Goal: Information Seeking & Learning: Check status

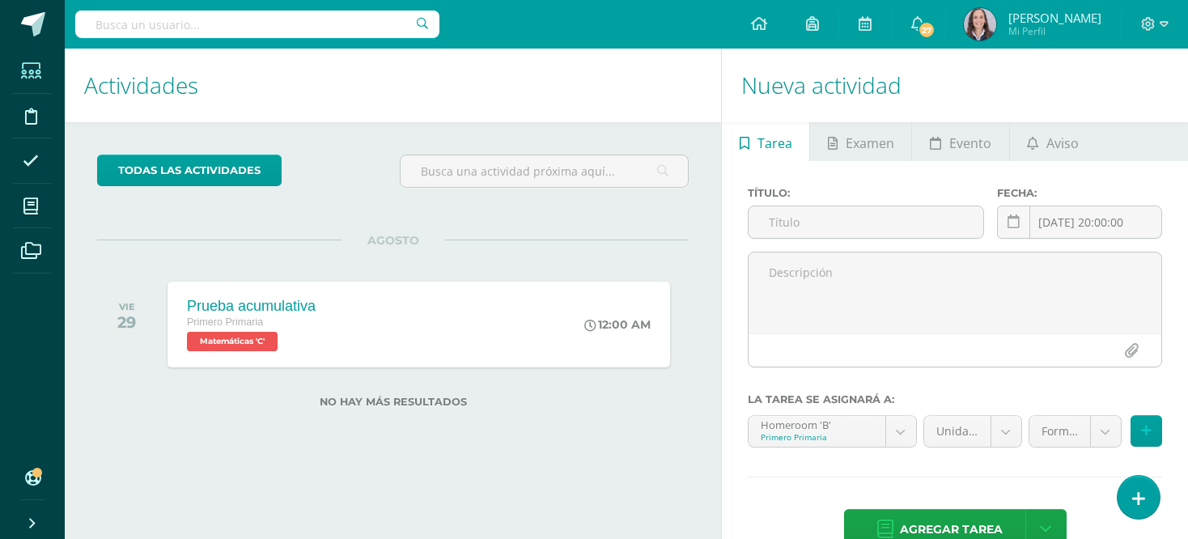
click at [22, 81] on span at bounding box center [31, 71] width 36 height 36
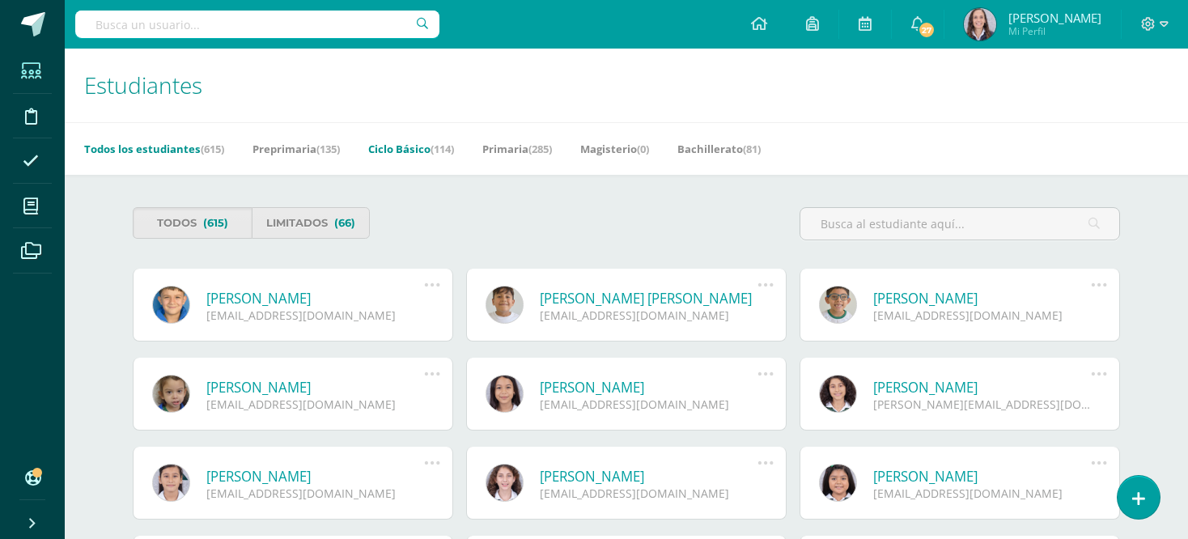
click at [419, 150] on link "Ciclo Básico (114)" at bounding box center [411, 149] width 86 height 26
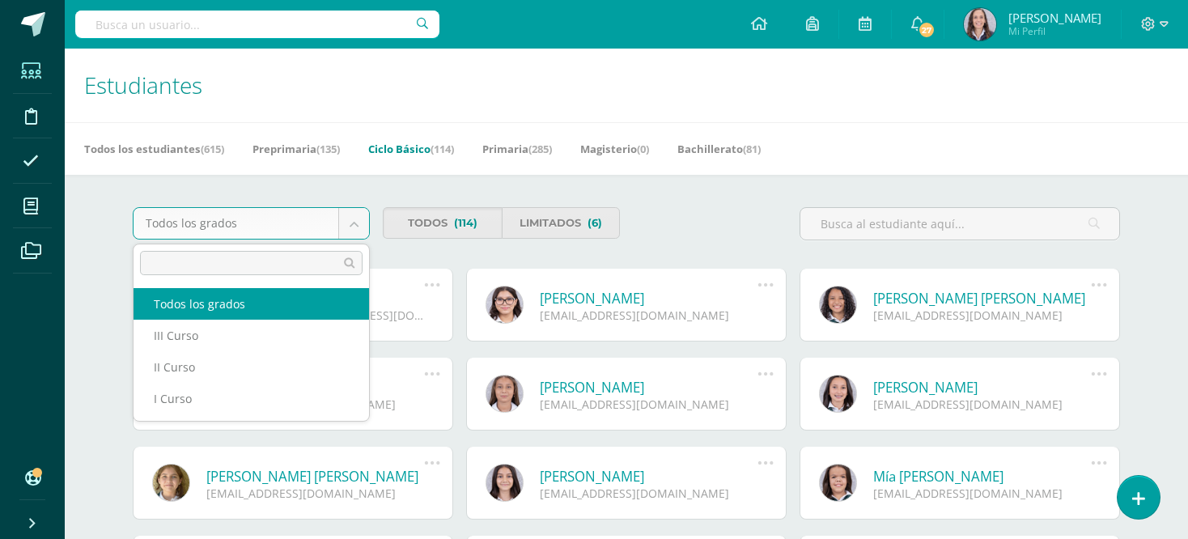
click at [347, 227] on body "Estudiantes Disciplina Asistencia Mis cursos Archivos Soporte Ayuda Reportar un…" at bounding box center [594, 548] width 1188 height 1096
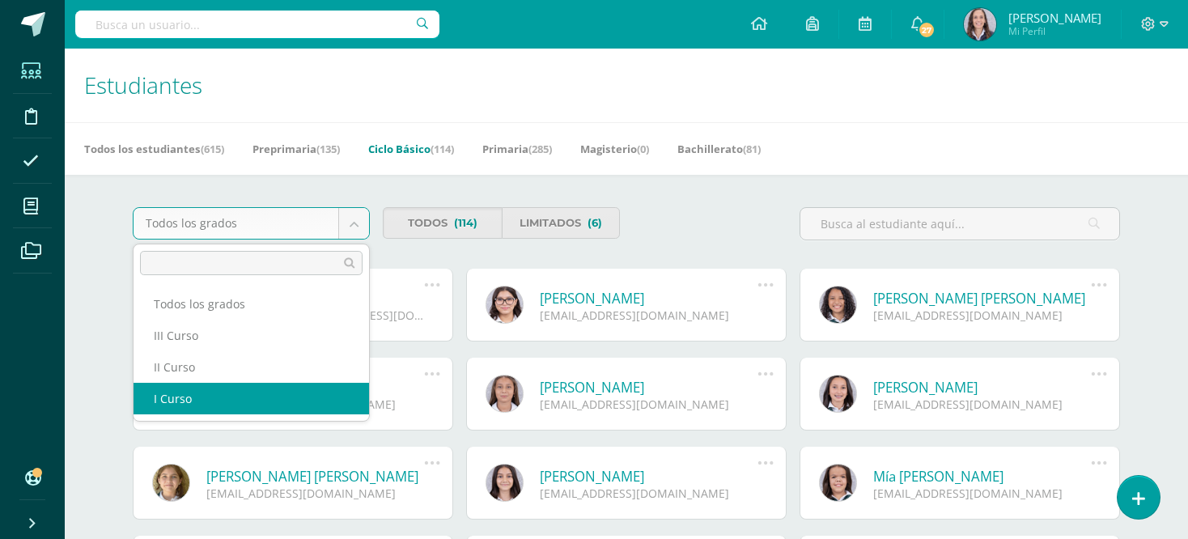
select select "18"
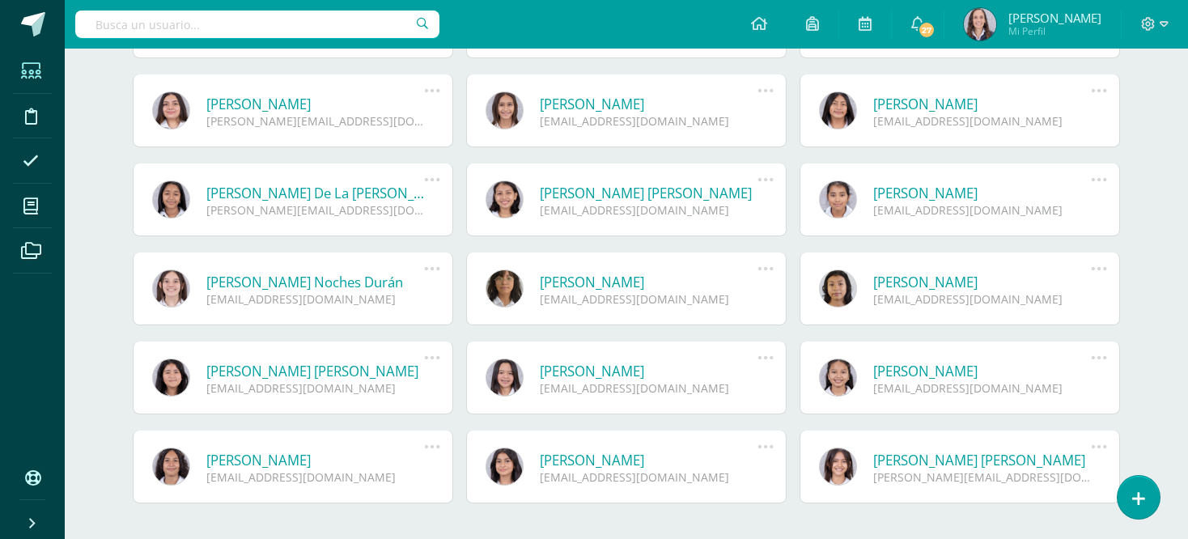
scroll to position [693, 0]
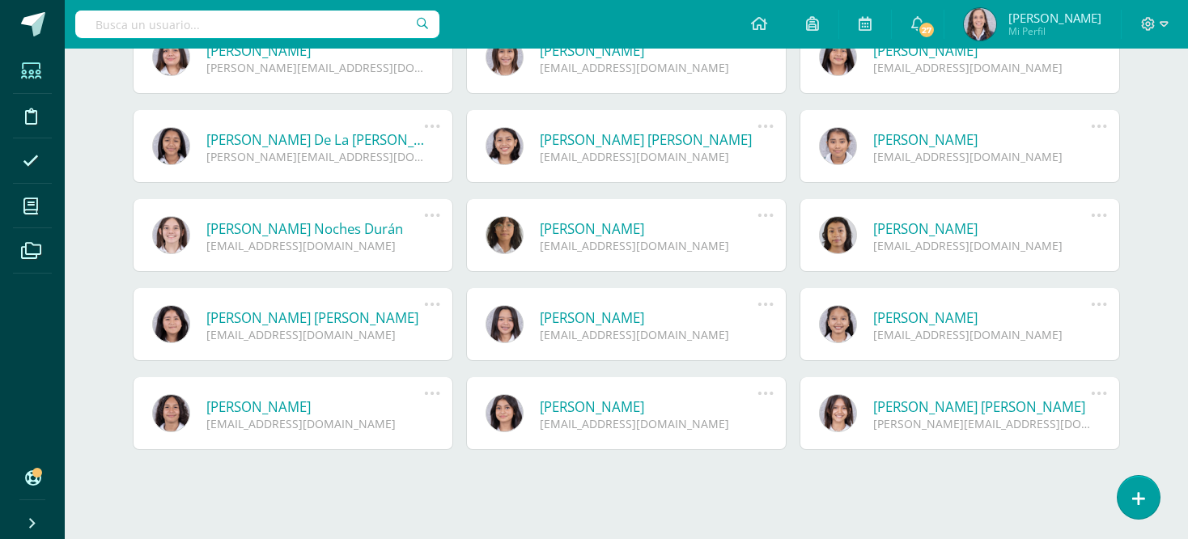
click at [498, 82] on div "[PERSON_NAME] [PERSON_NAME][EMAIL_ADDRESS][DOMAIN_NAME] Reenviar Invitación Lim…" at bounding box center [626, 57] width 321 height 73
click at [506, 59] on link at bounding box center [505, 57] width 38 height 38
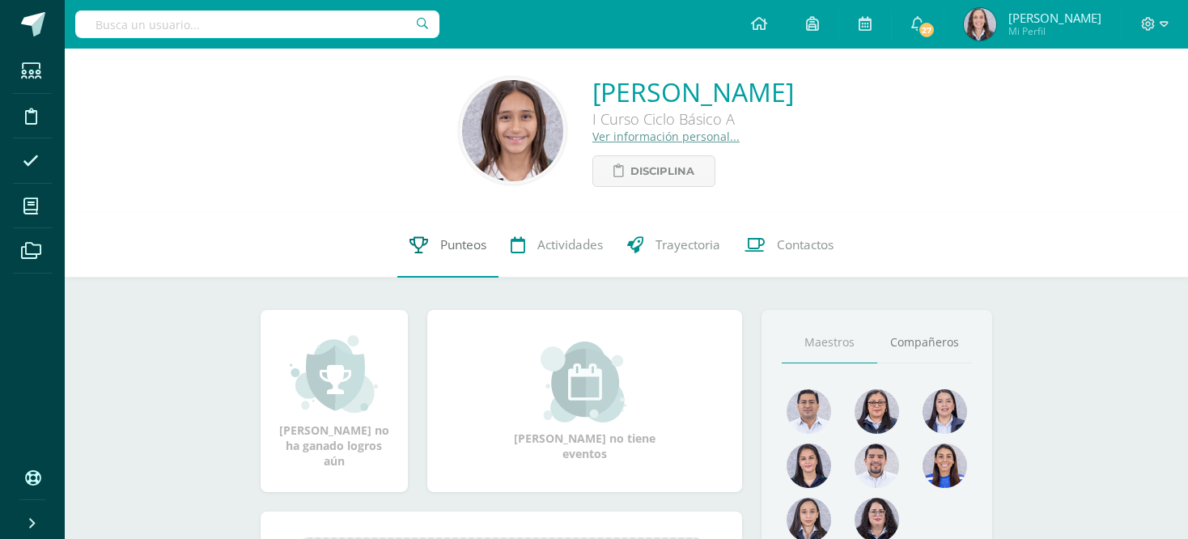
drag, startPoint x: 0, startPoint y: 0, endPoint x: 441, endPoint y: 231, distance: 498.2
click at [441, 231] on link "Punteos" at bounding box center [447, 245] width 101 height 65
click at [440, 248] on span "Punteos" at bounding box center [463, 244] width 46 height 17
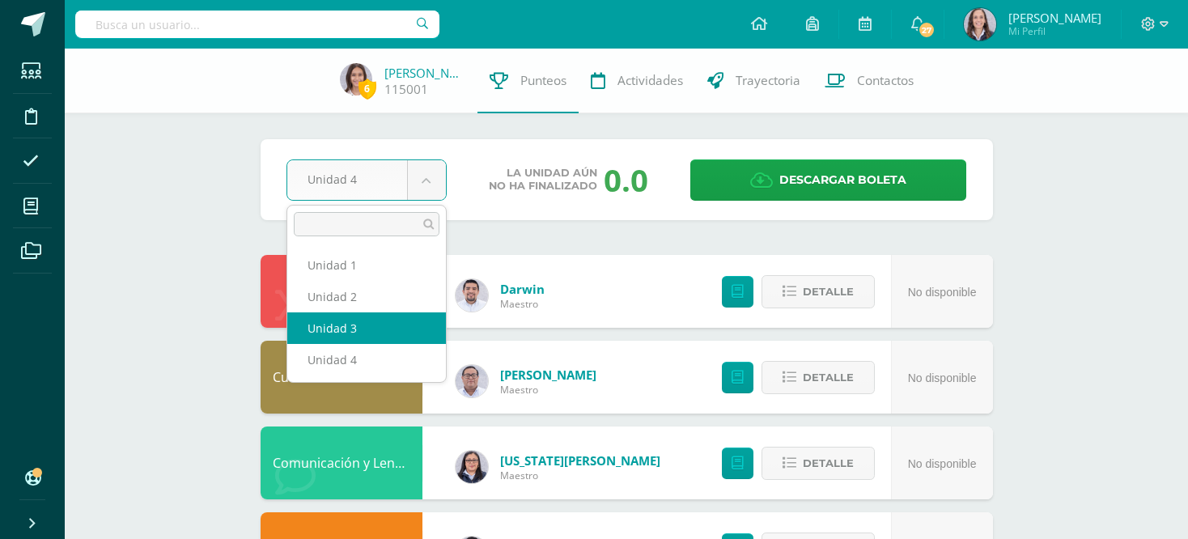
select select "Unidad 3"
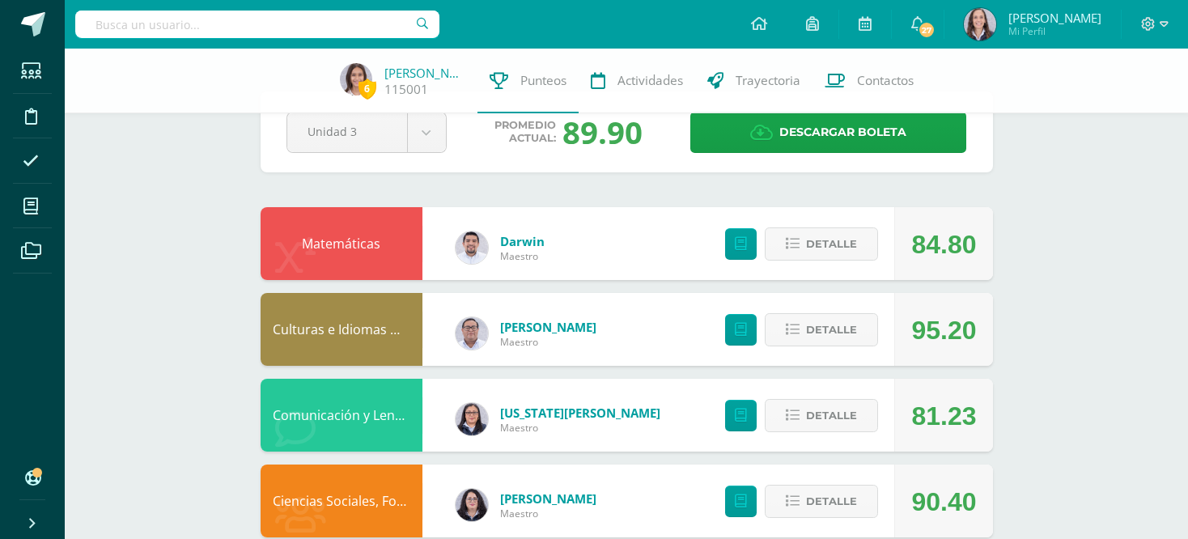
scroll to position [49, 0]
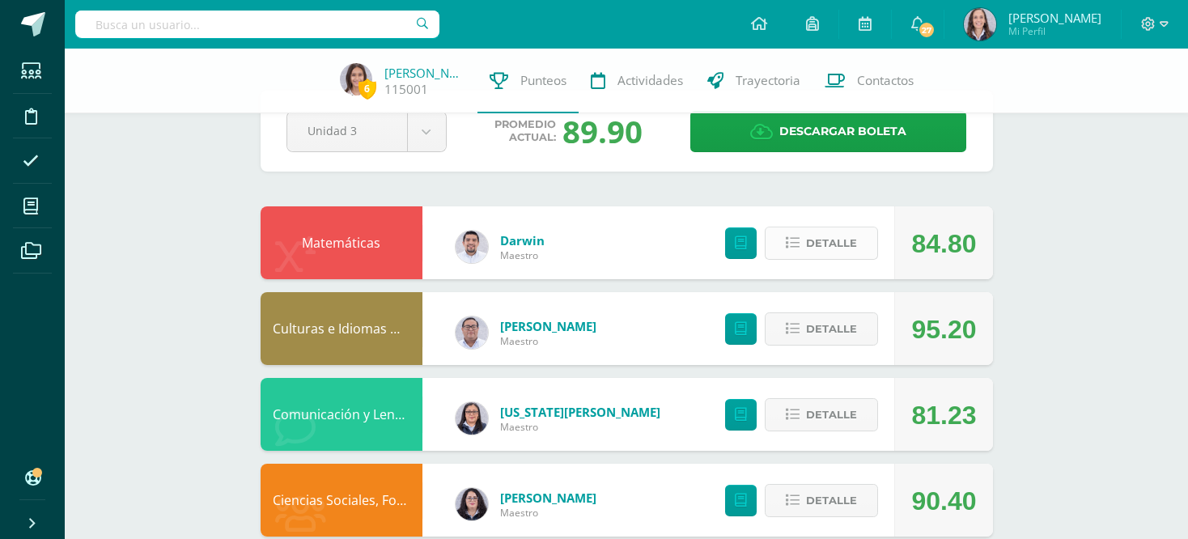
click at [828, 247] on span "Detalle" at bounding box center [831, 243] width 51 height 30
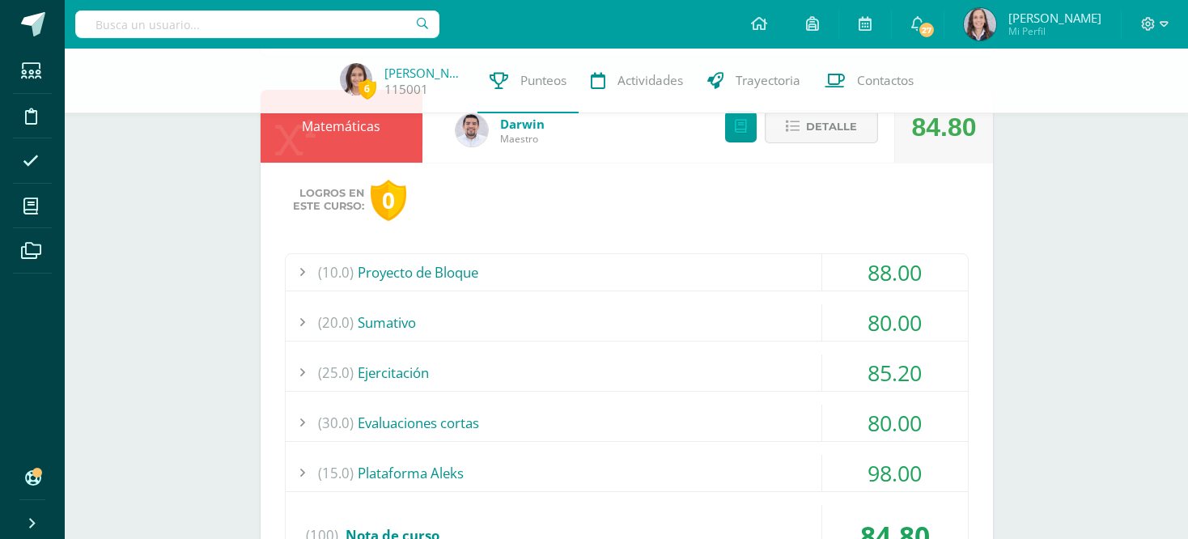
scroll to position [155, 0]
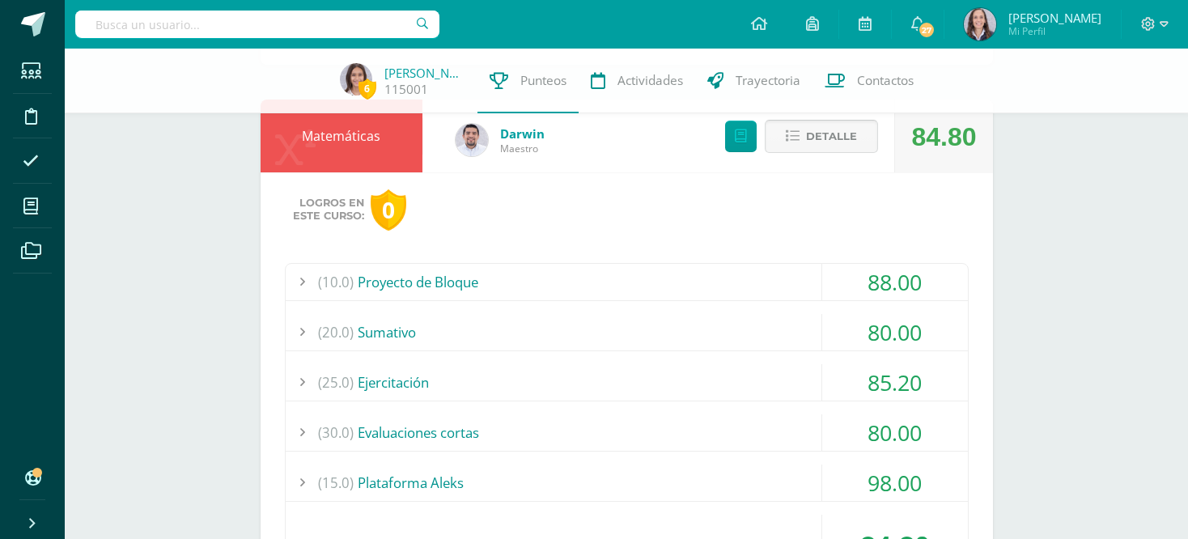
click at [823, 130] on span "Detalle" at bounding box center [831, 136] width 51 height 30
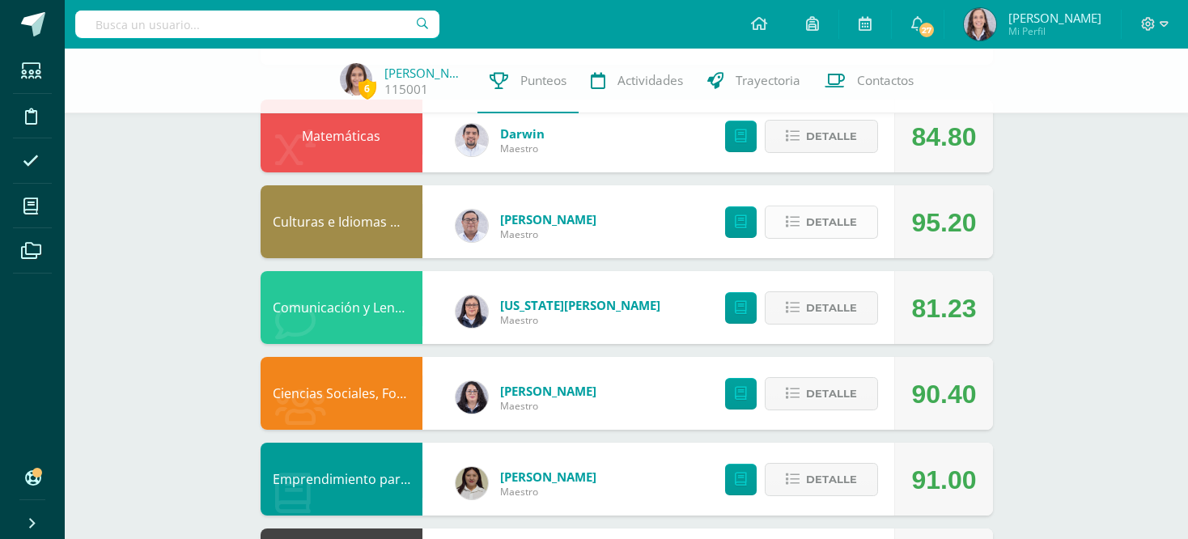
click at [809, 222] on span "Detalle" at bounding box center [831, 222] width 51 height 30
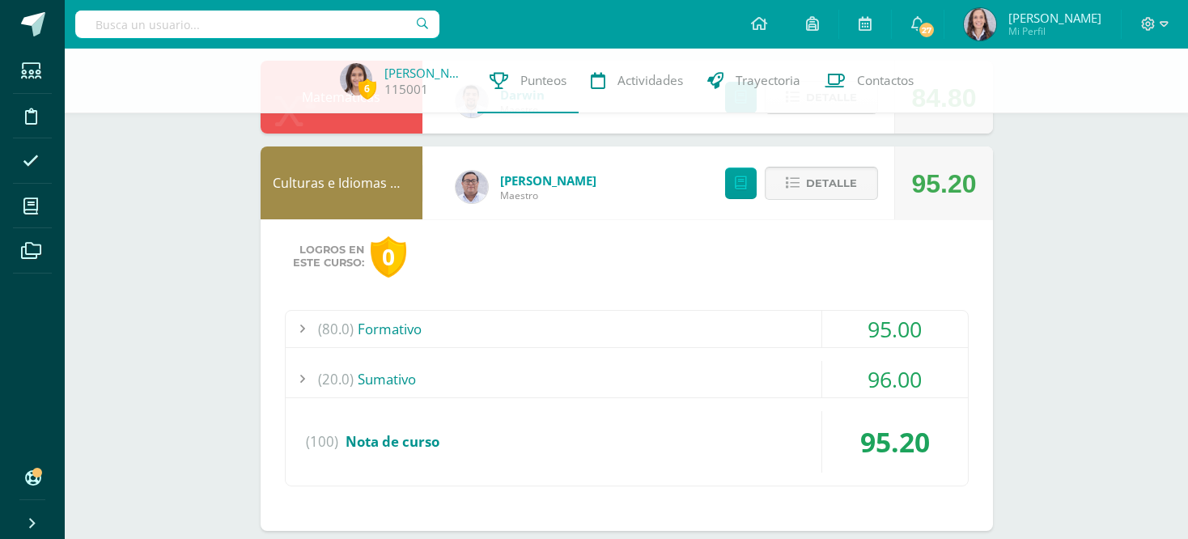
scroll to position [197, 0]
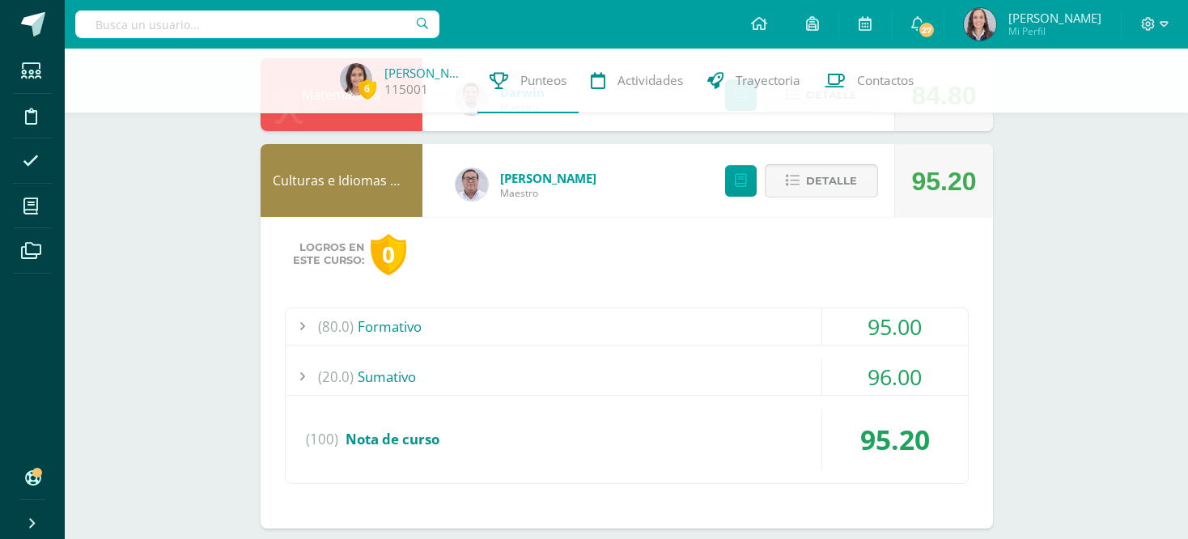
click at [805, 165] on button "Detalle" at bounding box center [821, 180] width 113 height 33
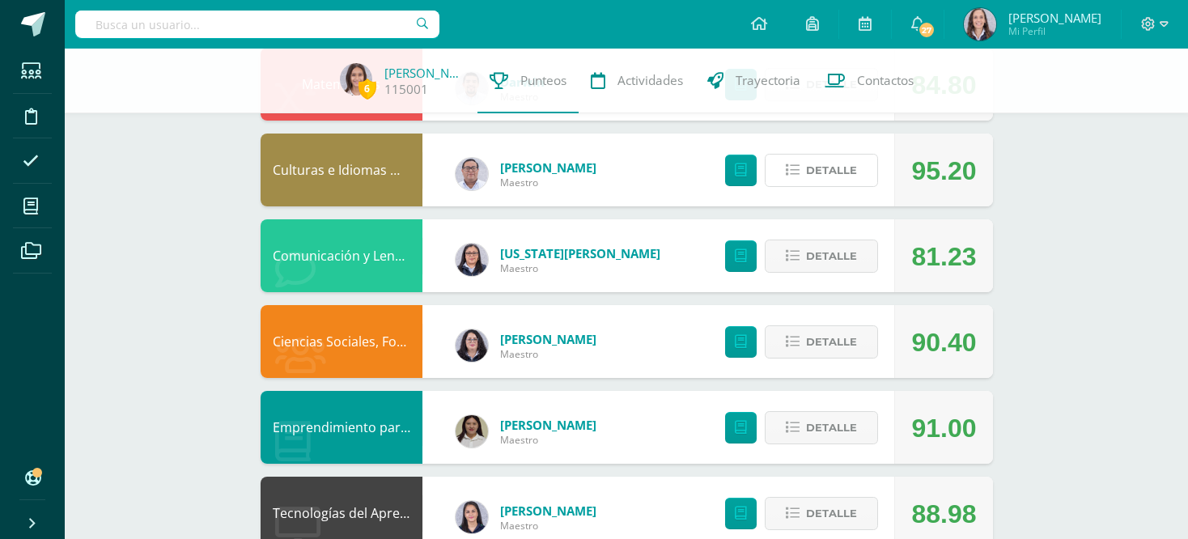
scroll to position [236, 0]
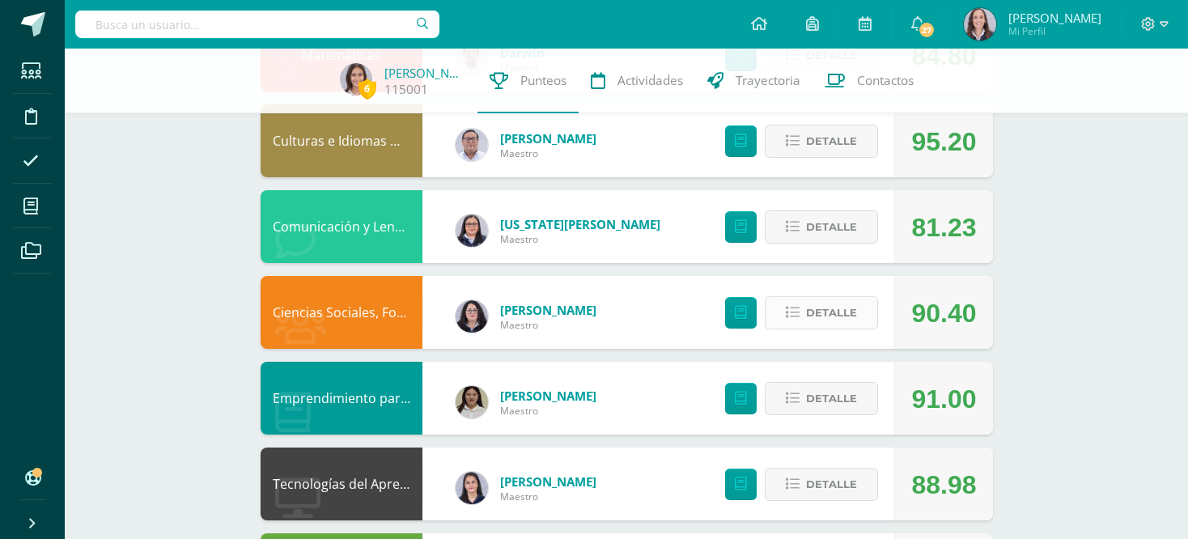
click at [789, 302] on button "Detalle" at bounding box center [821, 312] width 113 height 33
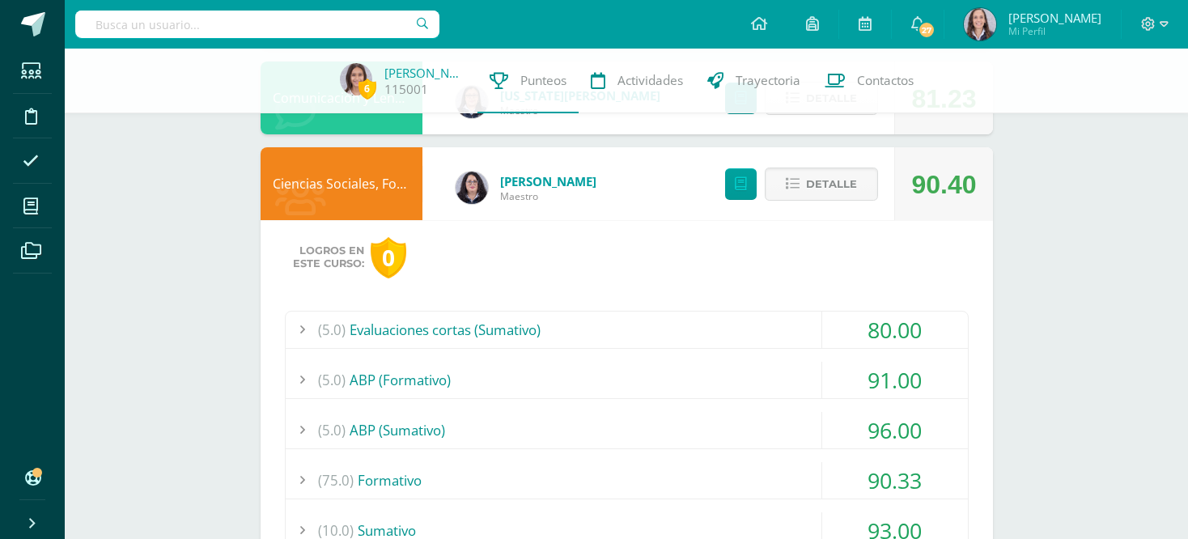
scroll to position [359, 0]
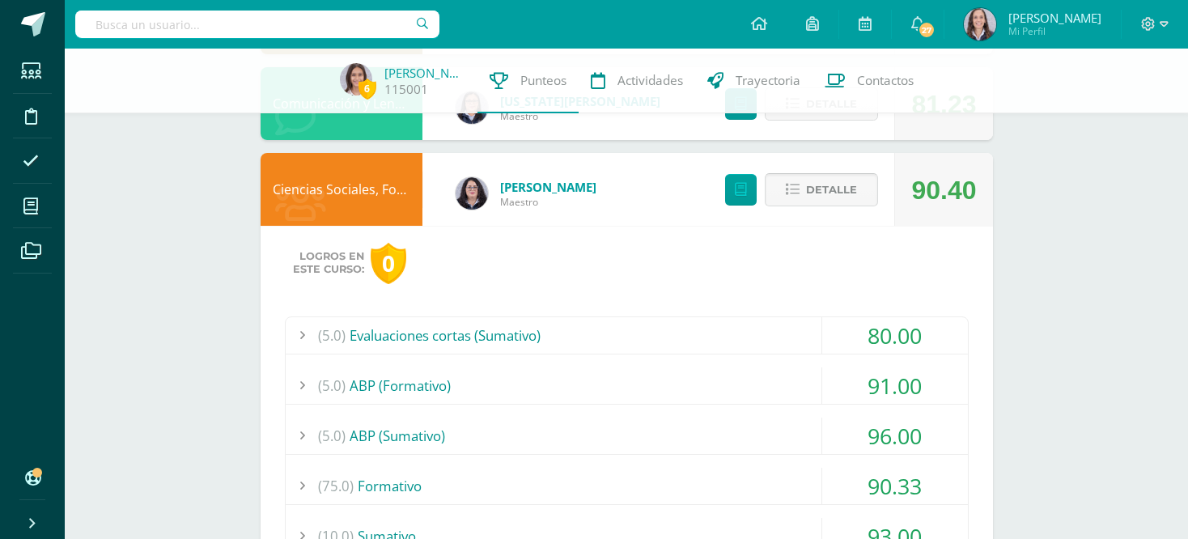
click at [818, 191] on span "Detalle" at bounding box center [831, 190] width 51 height 30
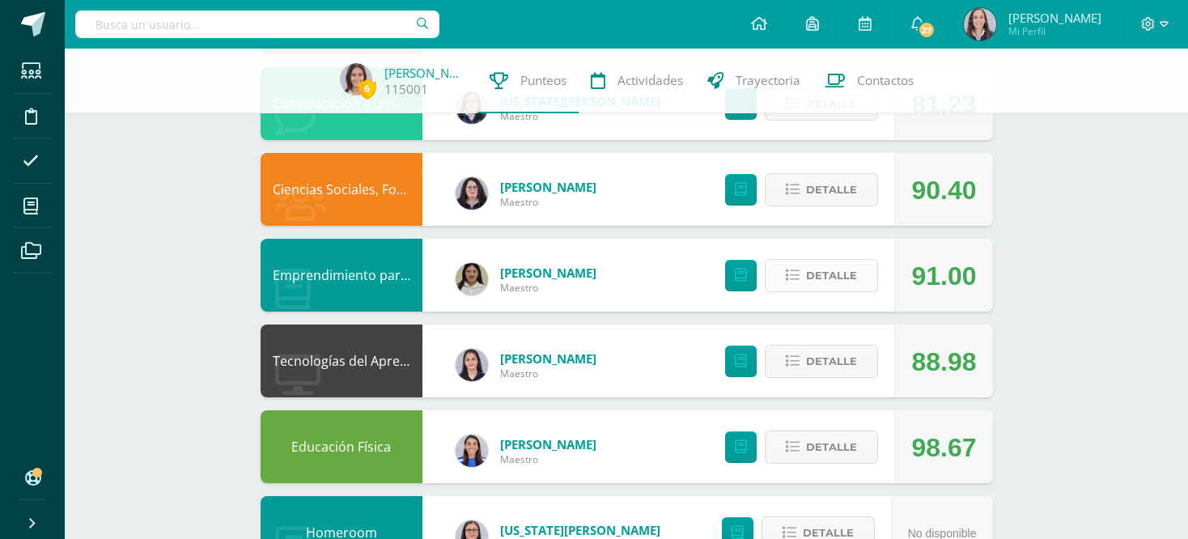
click at [816, 263] on span "Detalle" at bounding box center [831, 276] width 51 height 30
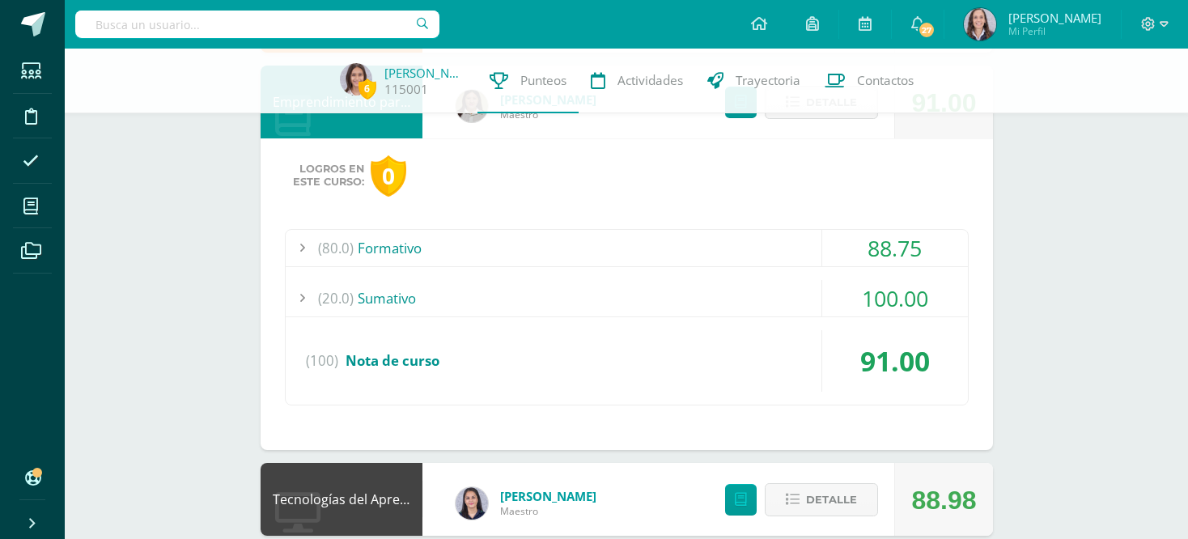
scroll to position [414, 0]
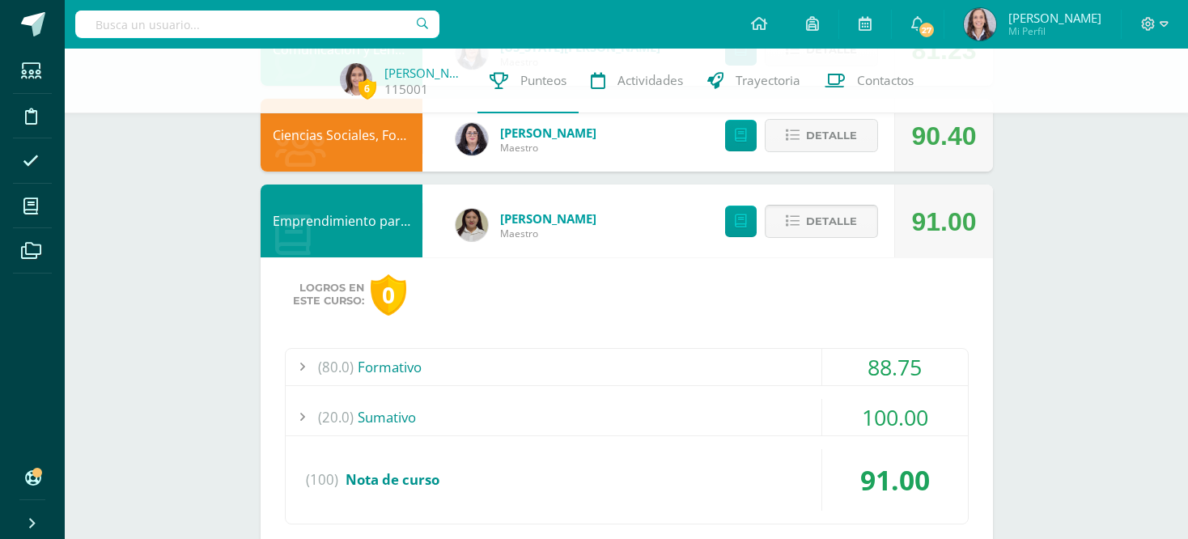
click at [803, 218] on button "Detalle" at bounding box center [821, 221] width 113 height 33
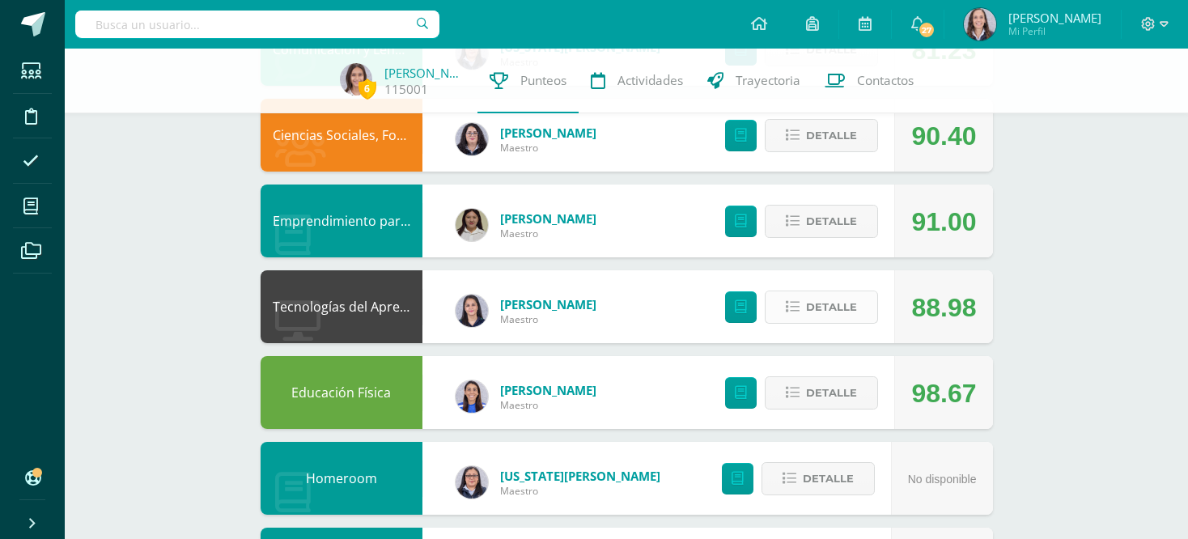
click at [809, 306] on span "Detalle" at bounding box center [831, 307] width 51 height 30
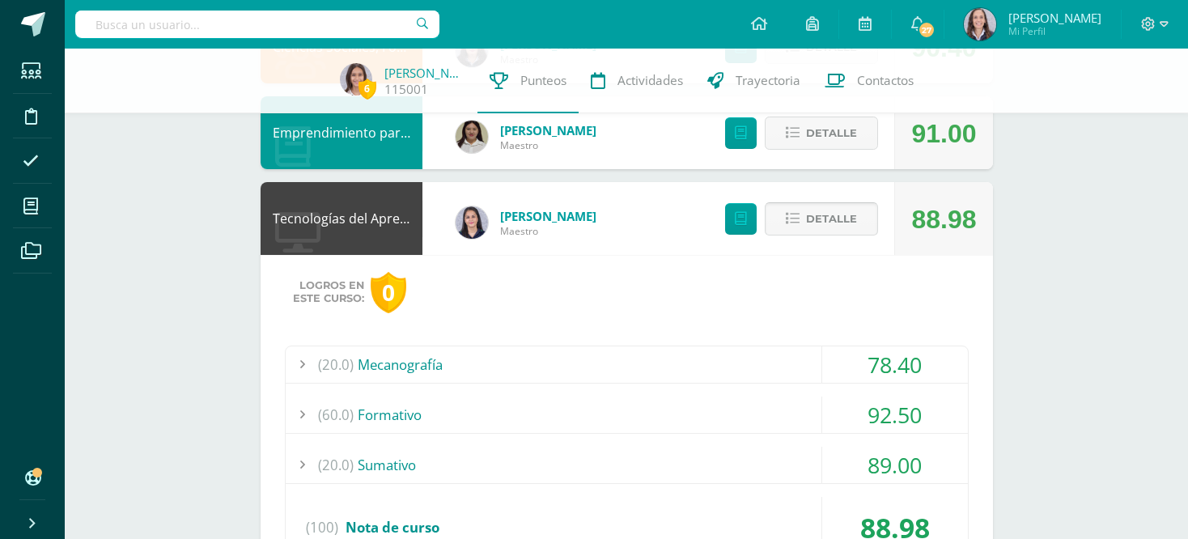
scroll to position [502, 0]
click at [812, 213] on span "Detalle" at bounding box center [831, 219] width 51 height 30
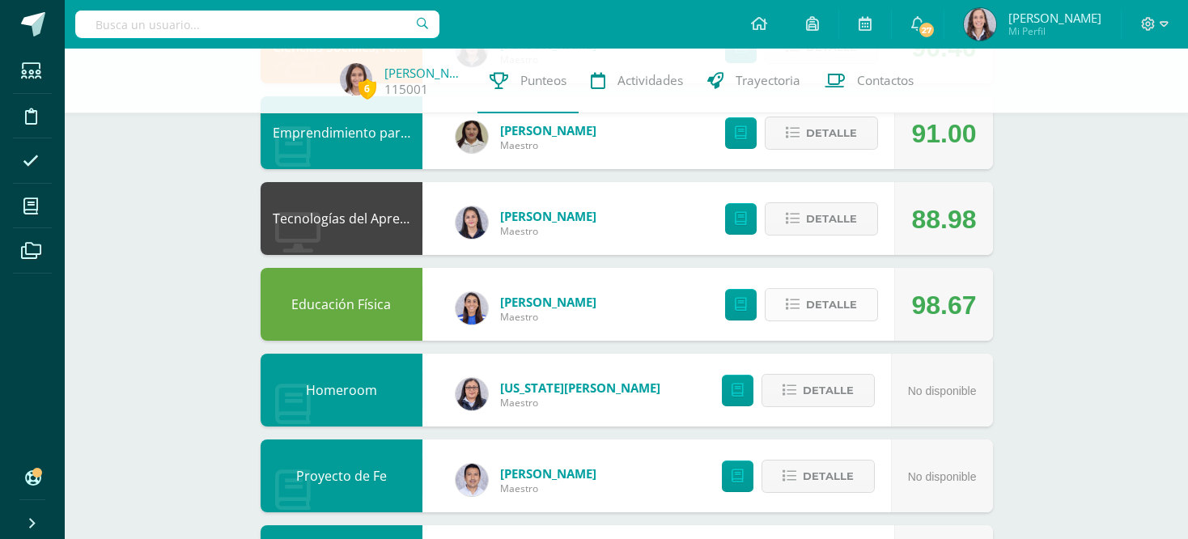
click at [799, 300] on icon at bounding box center [793, 305] width 14 height 14
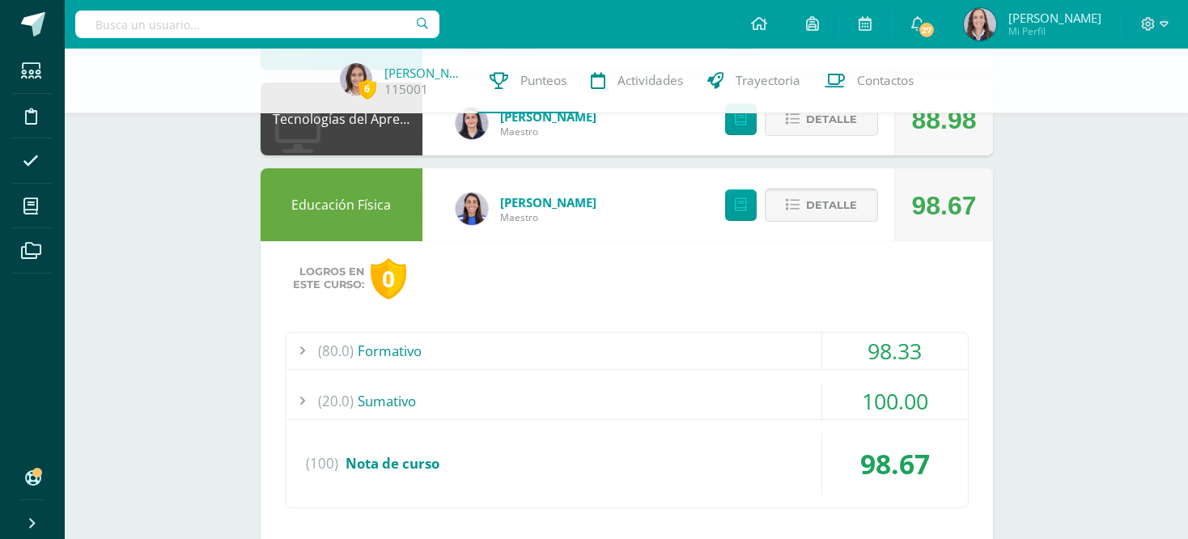
scroll to position [601, 0]
click at [805, 209] on button "Detalle" at bounding box center [821, 205] width 113 height 33
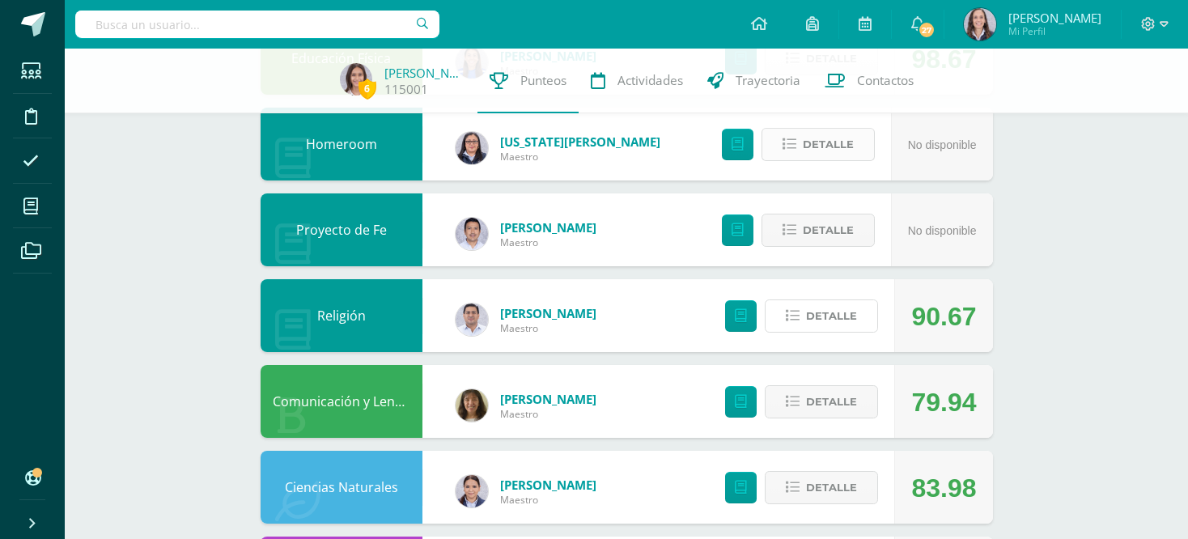
click at [807, 308] on button "Detalle" at bounding box center [821, 315] width 113 height 33
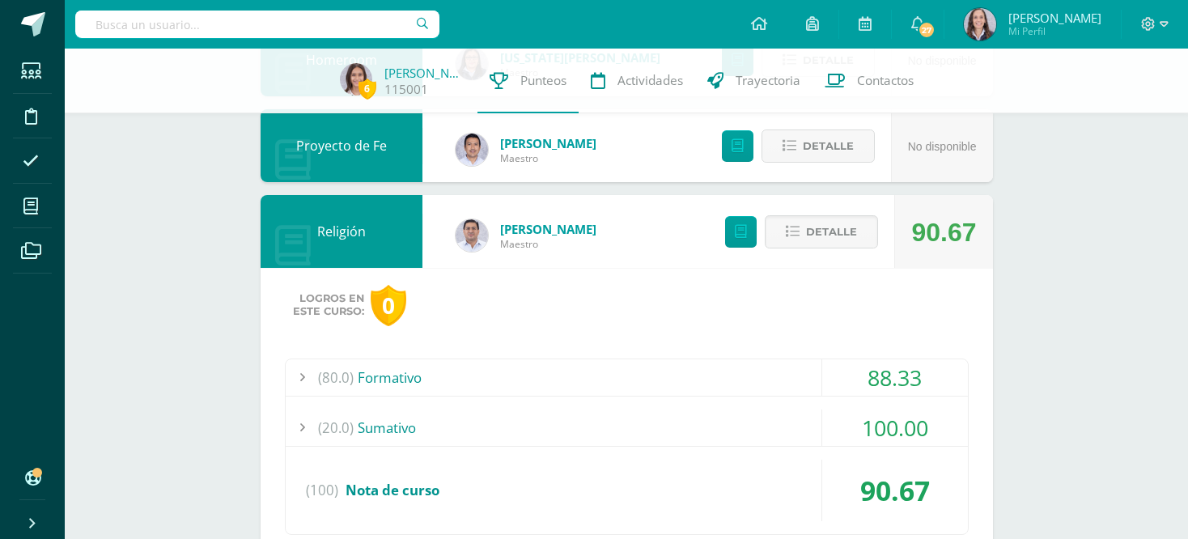
scroll to position [839, 0]
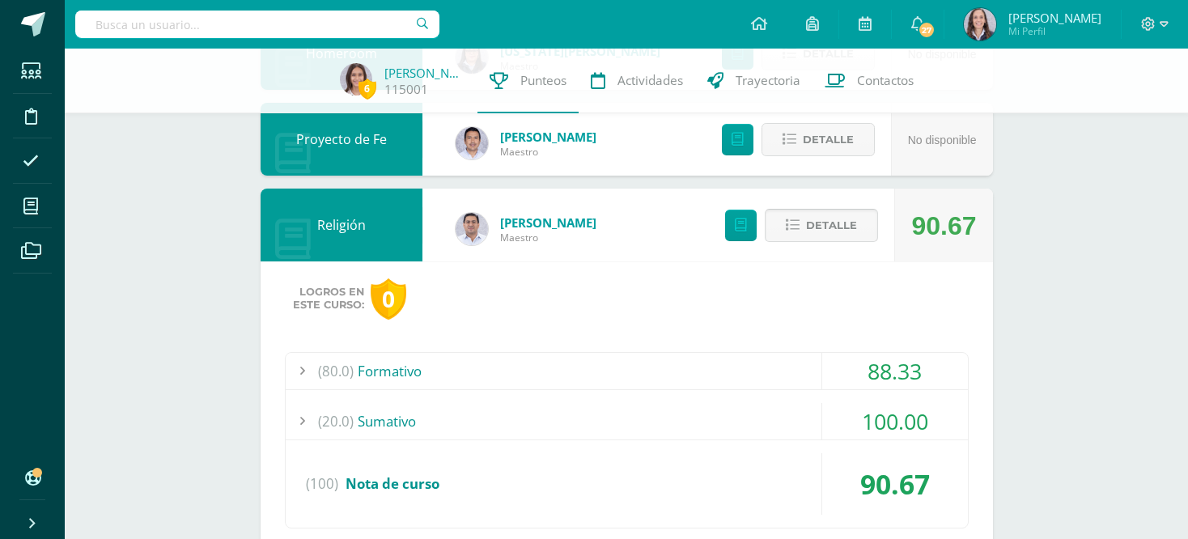
click at [808, 221] on span "Detalle" at bounding box center [831, 225] width 51 height 30
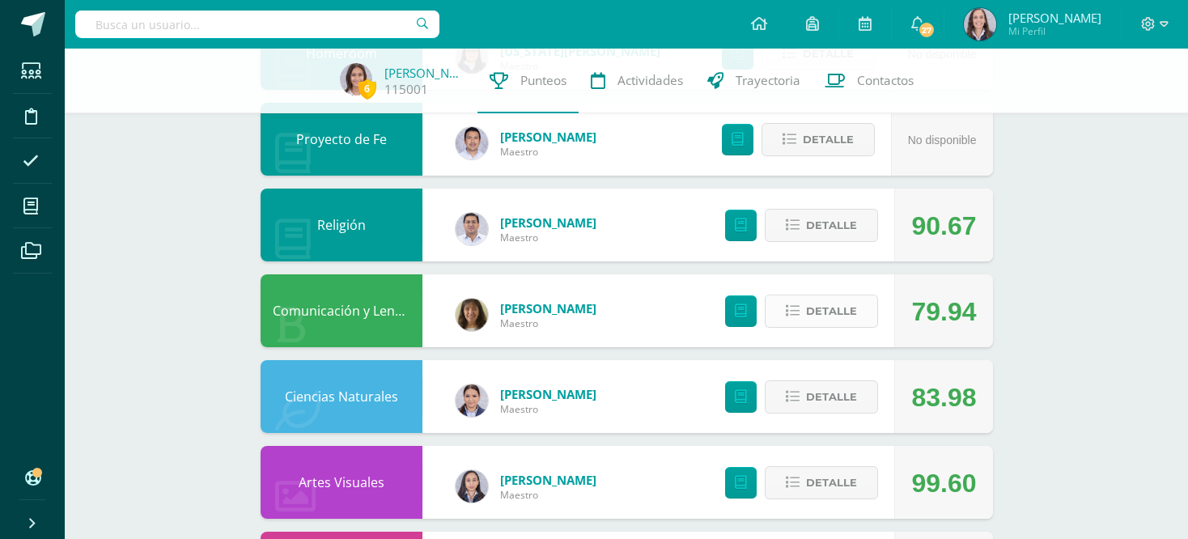
click at [810, 314] on span "Detalle" at bounding box center [831, 311] width 51 height 30
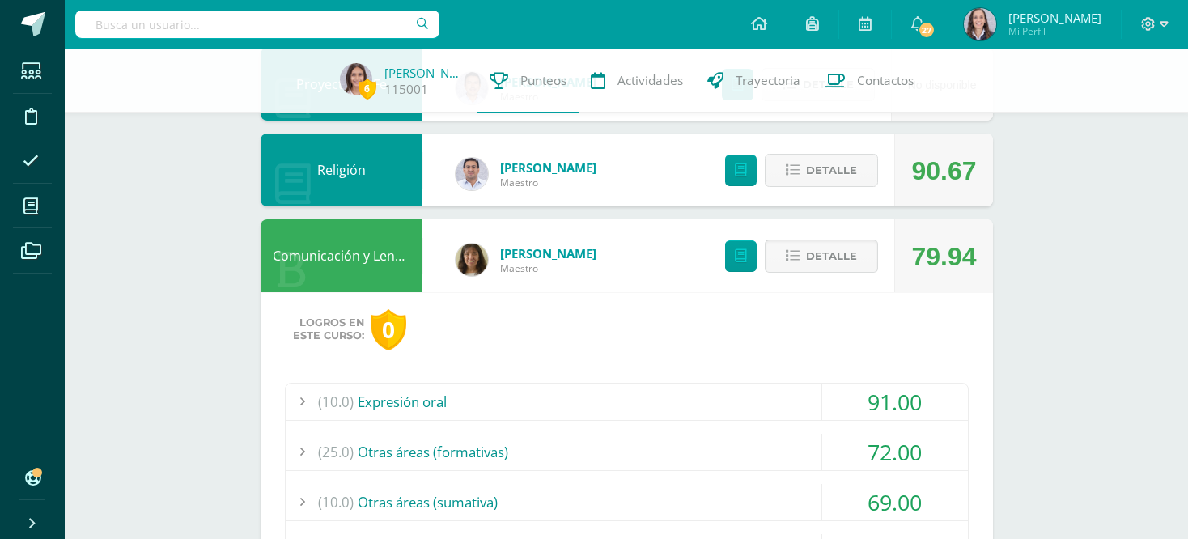
scroll to position [861, 0]
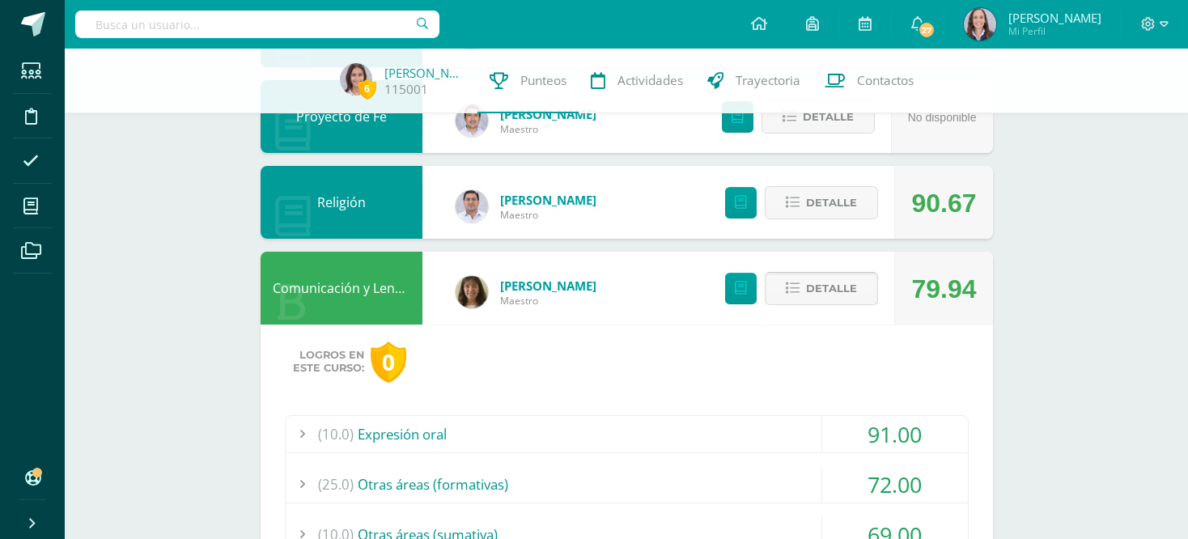
click at [813, 299] on span "Detalle" at bounding box center [831, 289] width 51 height 30
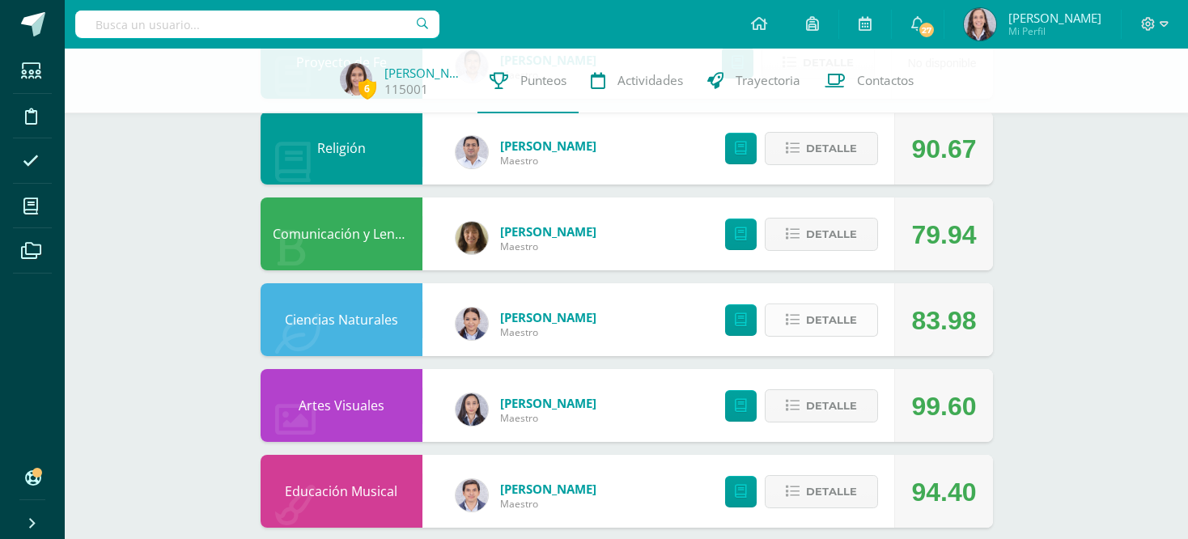
click at [809, 316] on span "Detalle" at bounding box center [831, 320] width 51 height 30
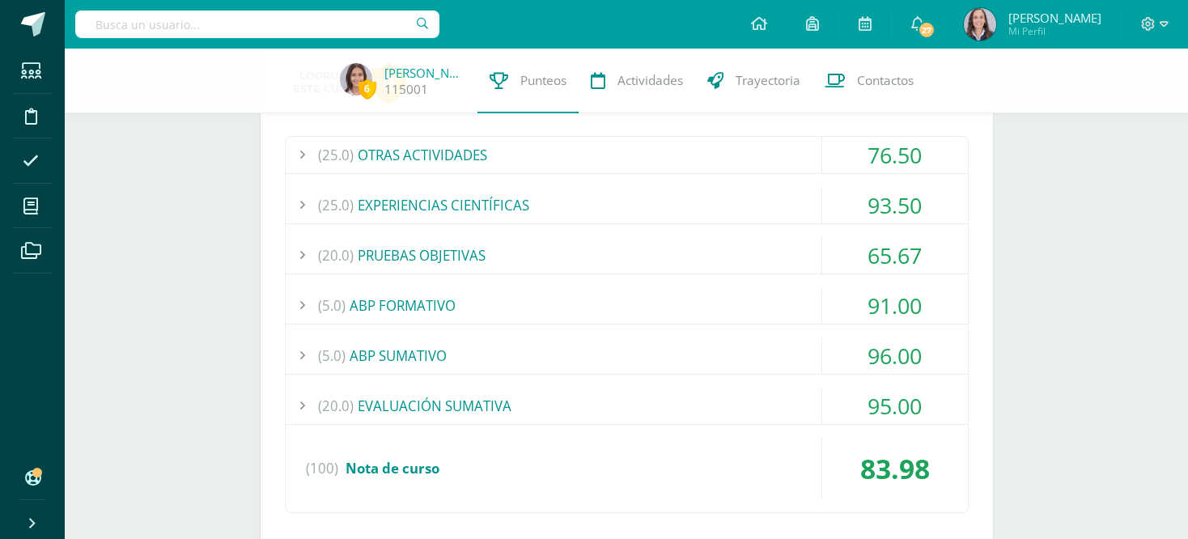
scroll to position [1013, 0]
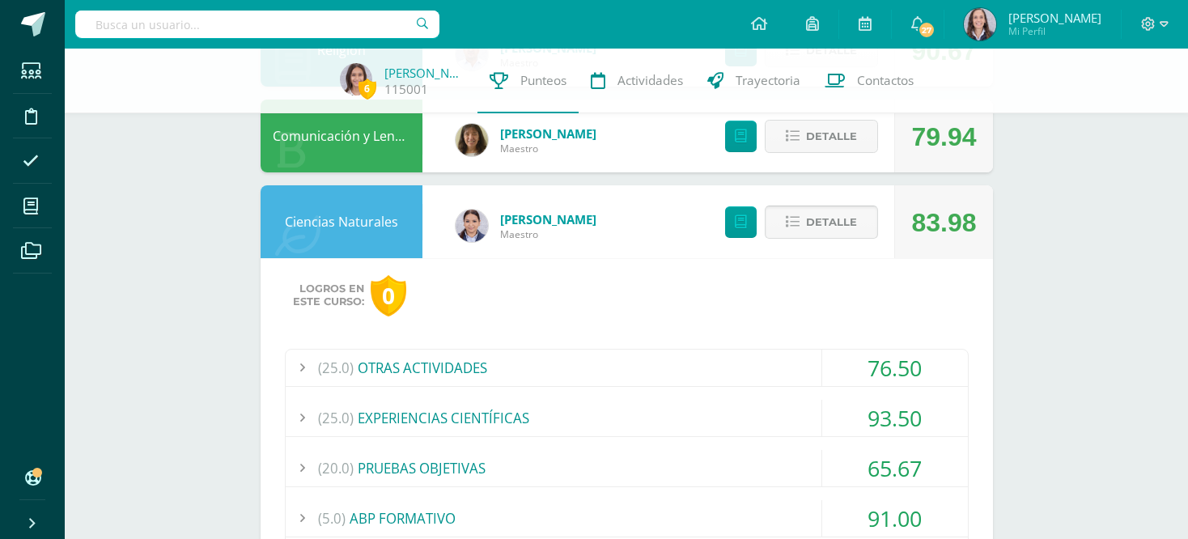
click at [822, 228] on span "Detalle" at bounding box center [831, 222] width 51 height 30
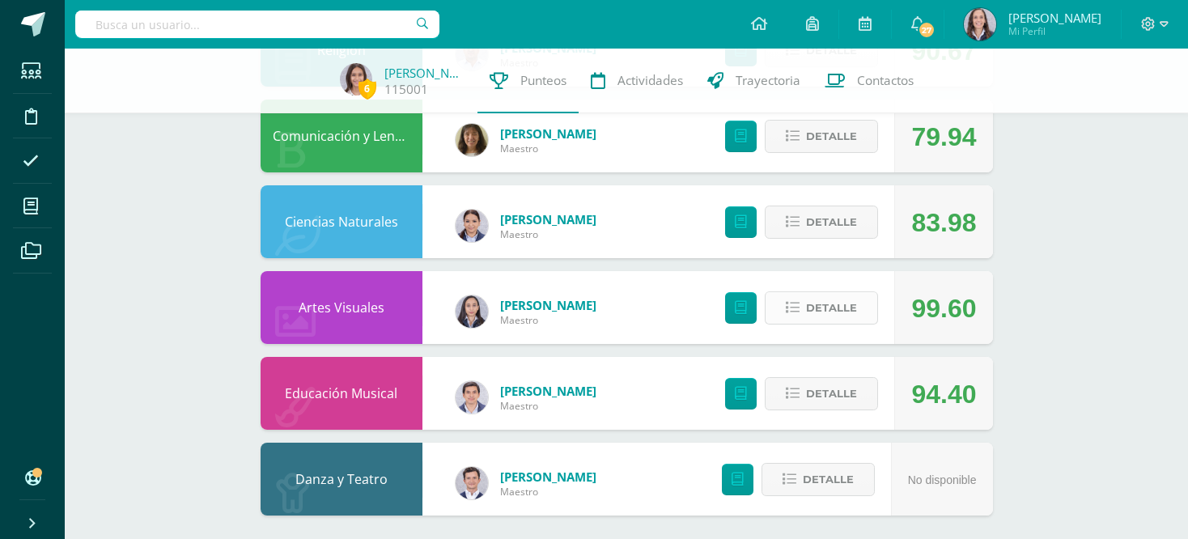
click at [803, 300] on button "Detalle" at bounding box center [821, 307] width 113 height 33
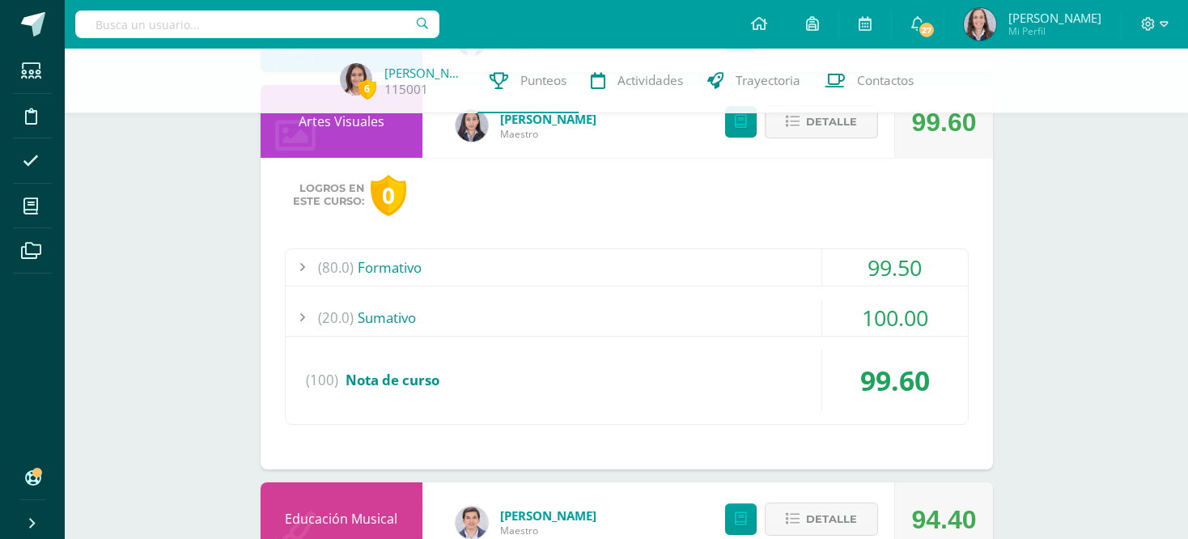
scroll to position [1206, 0]
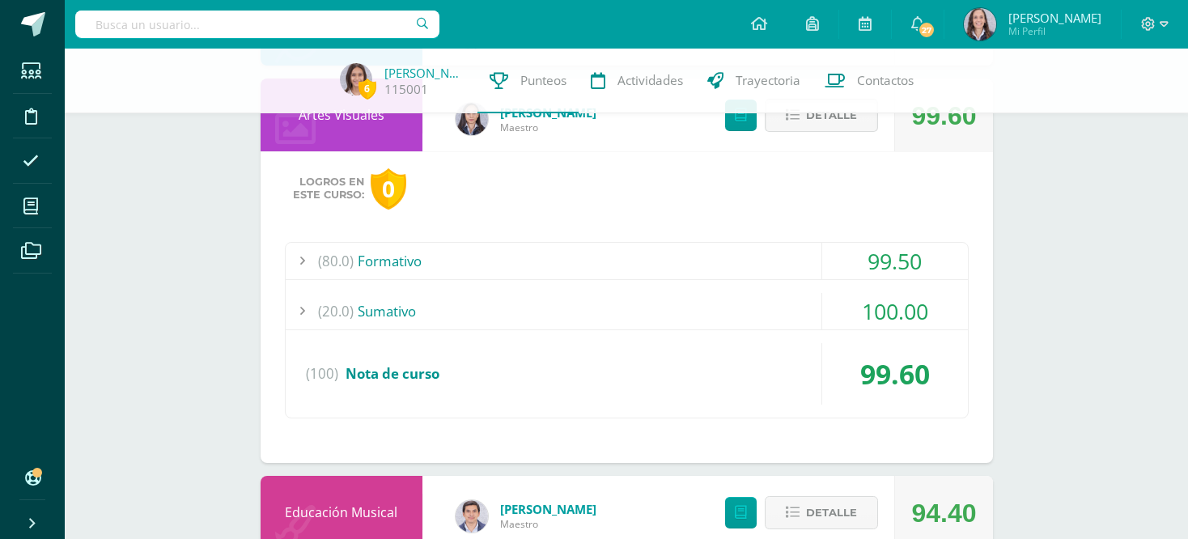
click at [823, 130] on span "Detalle" at bounding box center [831, 115] width 51 height 30
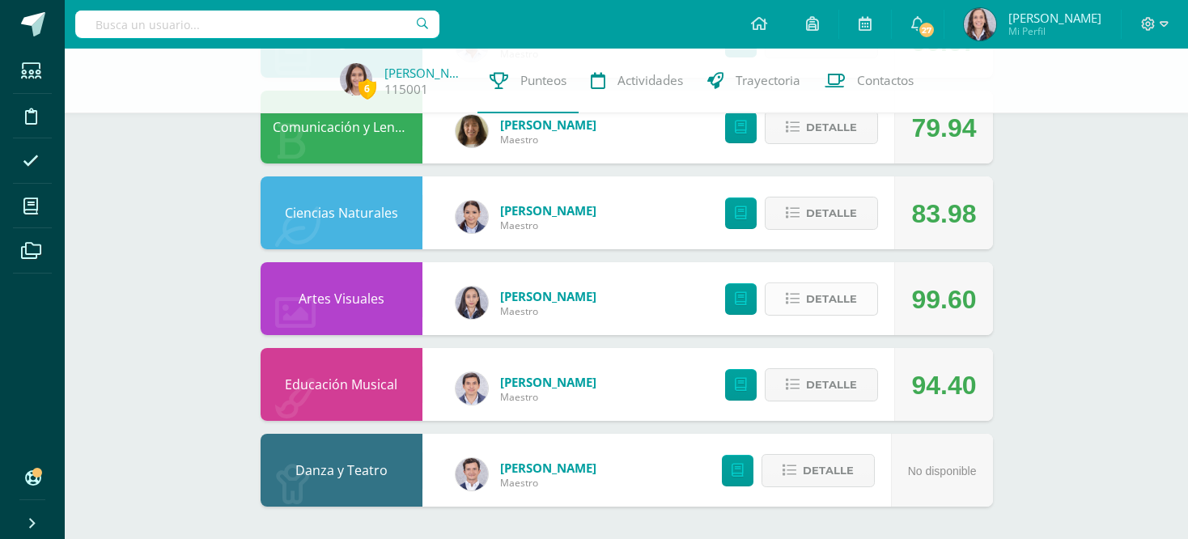
scroll to position [1023, 0]
drag, startPoint x: 792, startPoint y: 370, endPoint x: 789, endPoint y: 381, distance: 11.8
click at [789, 381] on icon at bounding box center [793, 385] width 14 height 14
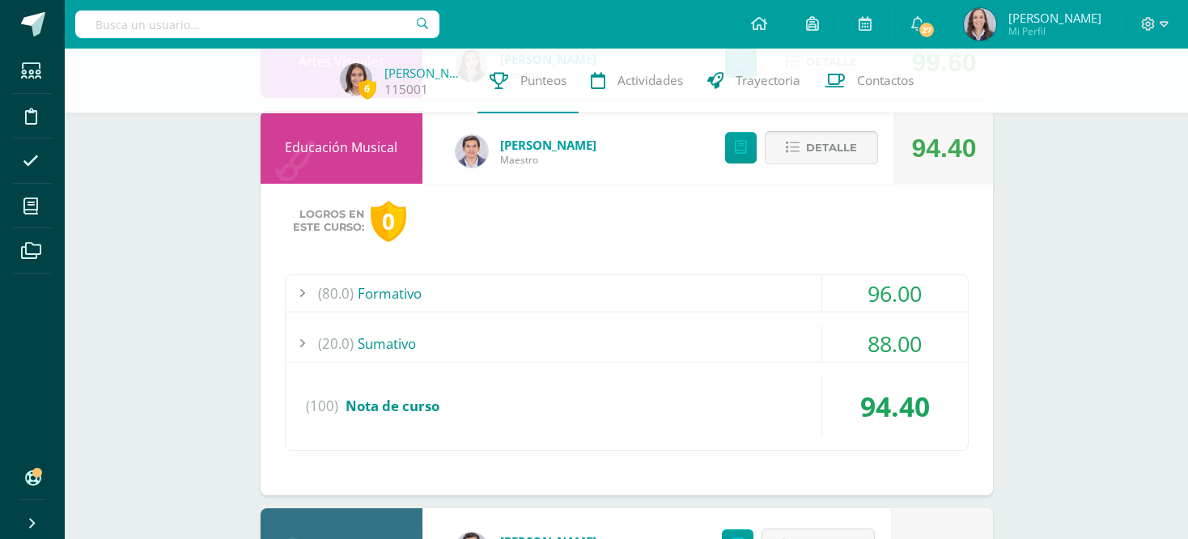
scroll to position [1269, 0]
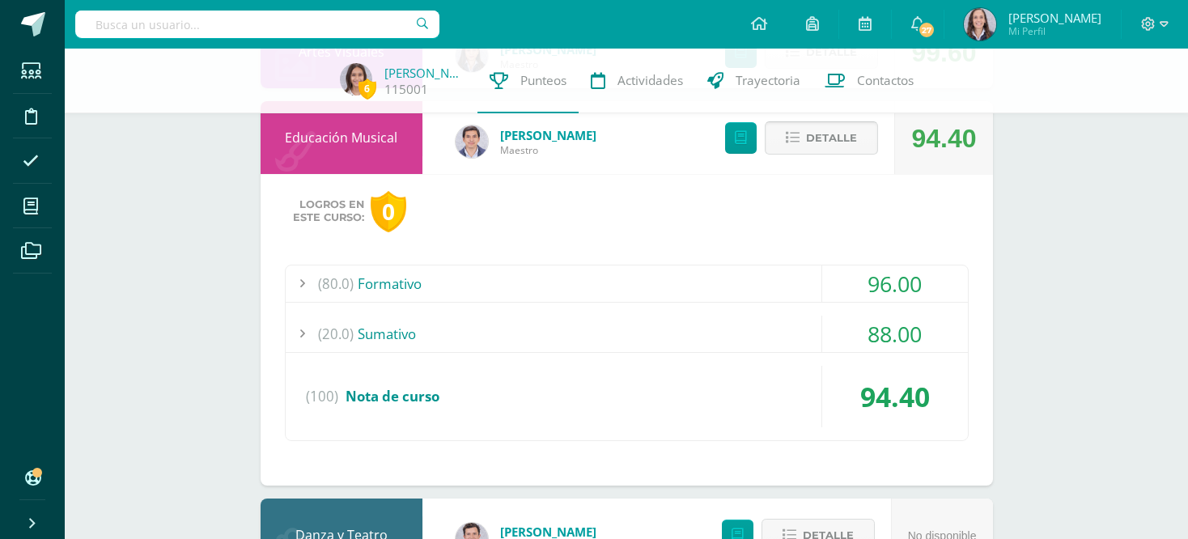
click at [835, 146] on span "Detalle" at bounding box center [831, 138] width 51 height 30
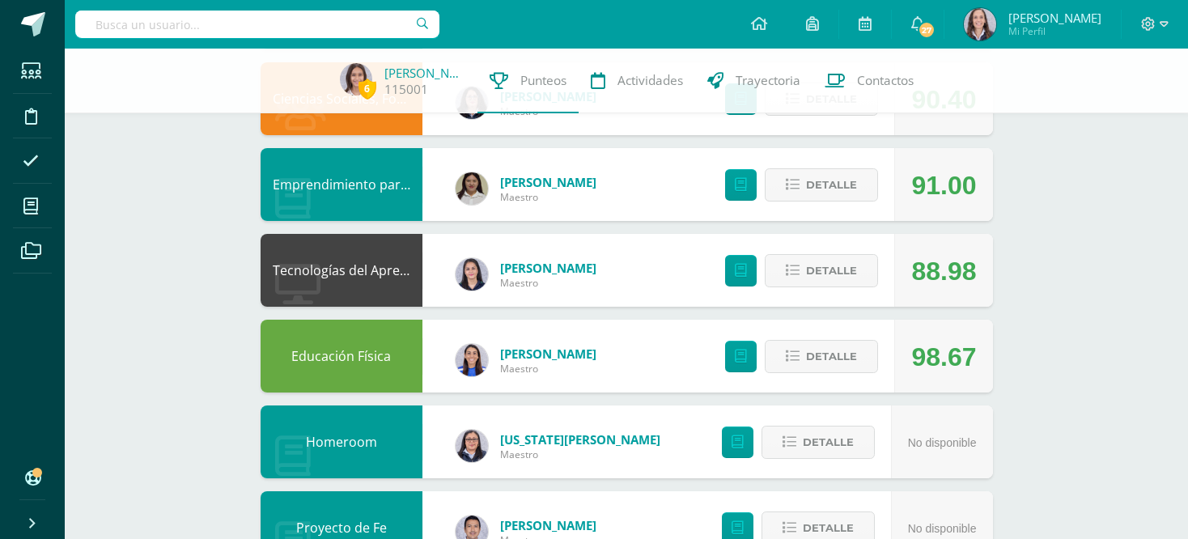
scroll to position [440, 0]
